Goal: Complete application form: Complete application form

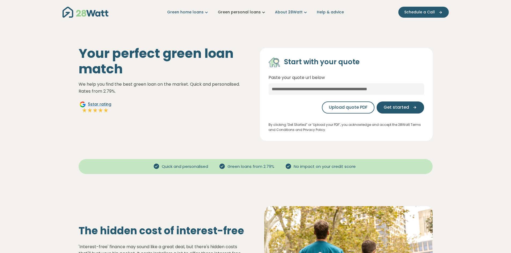
click at [243, 11] on link "Green personal loans" at bounding box center [242, 12] width 49 height 6
click at [302, 11] on icon "Main navigation" at bounding box center [305, 12] width 6 height 6
click at [201, 11] on link "Green home loans" at bounding box center [188, 12] width 42 height 6
click at [253, 14] on link "Green personal loans" at bounding box center [242, 12] width 49 height 6
click at [402, 109] on span "Get started" at bounding box center [395, 107] width 25 height 6
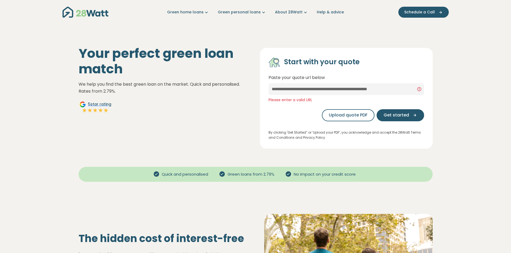
click at [327, 103] on div "Please enter a valid URL" at bounding box center [345, 100] width 155 height 6
click at [324, 96] on div "Start with your quote Paste your quote url below Please enter a valid URL Uploa…" at bounding box center [345, 91] width 155 height 69
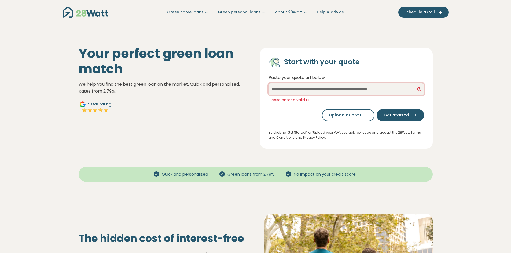
click at [391, 91] on input "text" at bounding box center [345, 89] width 155 height 12
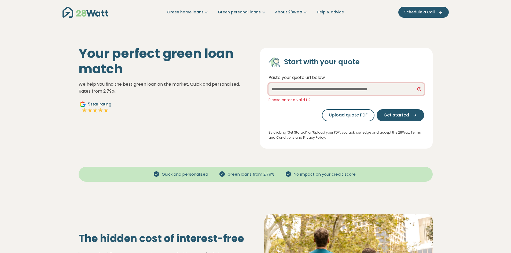
click at [392, 89] on input "text" at bounding box center [345, 89] width 155 height 12
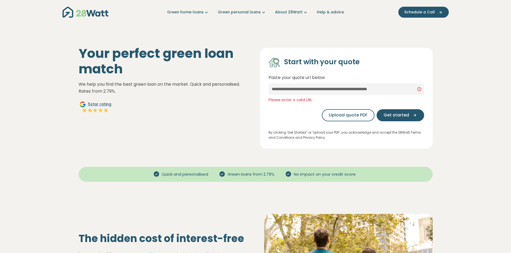
click at [284, 101] on div "Please enter a valid URL" at bounding box center [345, 100] width 155 height 6
click at [295, 103] on div "Start with your quote Paste your quote url below Please enter a valid URL Uploa…" at bounding box center [345, 91] width 155 height 69
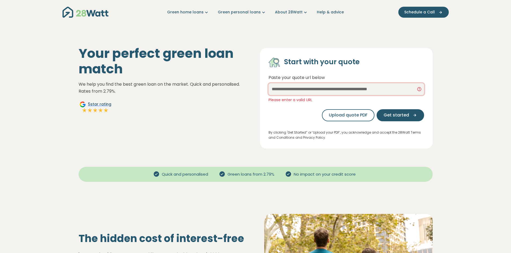
click at [420, 91] on input "text" at bounding box center [345, 89] width 155 height 12
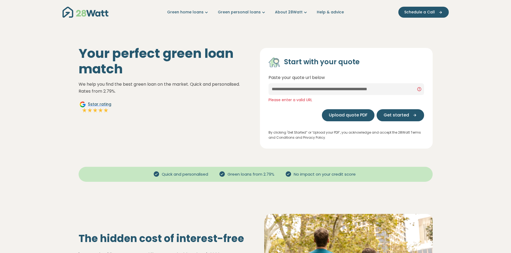
click at [349, 121] on button "Upload quote PDF" at bounding box center [348, 115] width 53 height 12
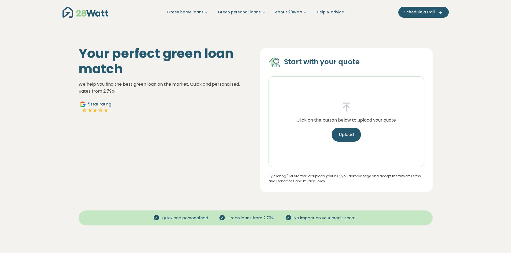
click at [293, 64] on h4 "Start with your quote" at bounding box center [322, 62] width 76 height 9
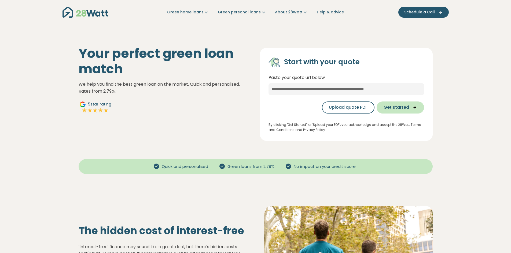
click at [406, 105] on span "Get started" at bounding box center [395, 107] width 25 height 6
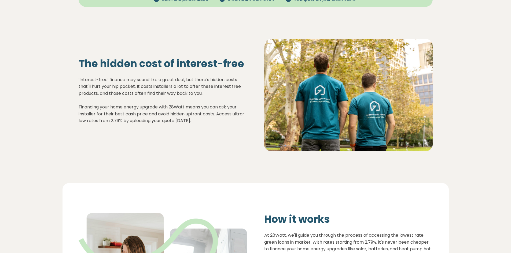
scroll to position [237, 0]
